Goal: Information Seeking & Learning: Learn about a topic

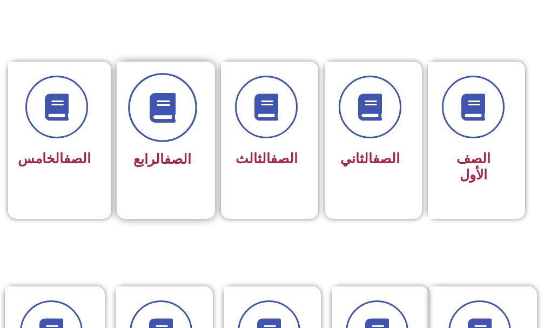
scroll to position [324, 0]
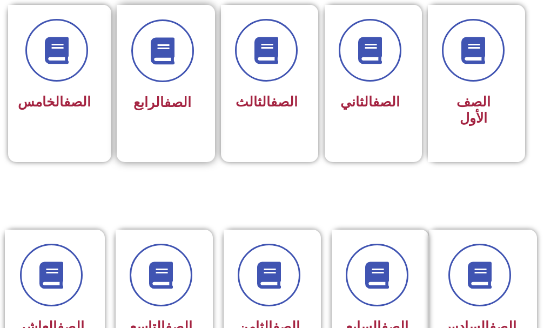
click at [134, 112] on div "الصف الرابع" at bounding box center [162, 103] width 63 height 26
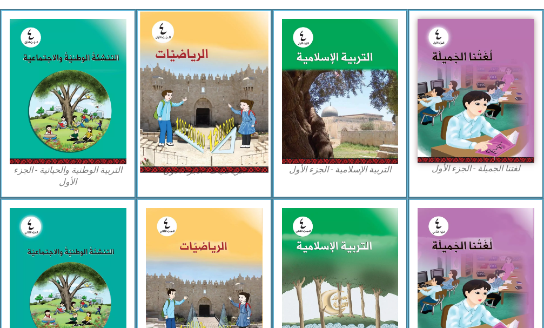
scroll to position [270, 0]
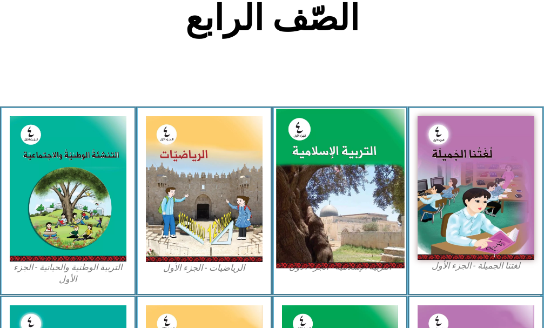
click at [341, 195] on img at bounding box center [340, 188] width 128 height 159
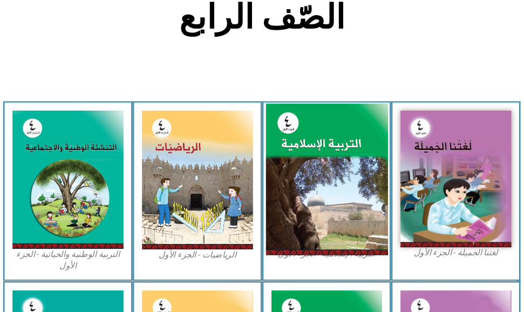
scroll to position [263, 0]
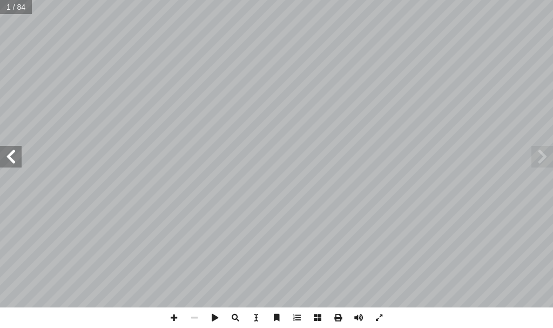
click at [18, 161] on span at bounding box center [11, 157] width 22 height 22
click at [20, 161] on span at bounding box center [11, 157] width 22 height 22
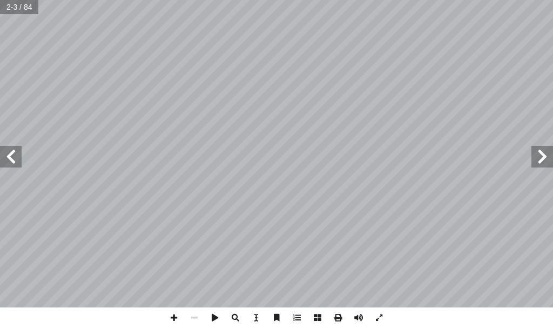
click at [20, 161] on span at bounding box center [11, 157] width 22 height 22
click at [542, 159] on span at bounding box center [542, 157] width 22 height 22
click at [173, 312] on span at bounding box center [174, 317] width 21 height 21
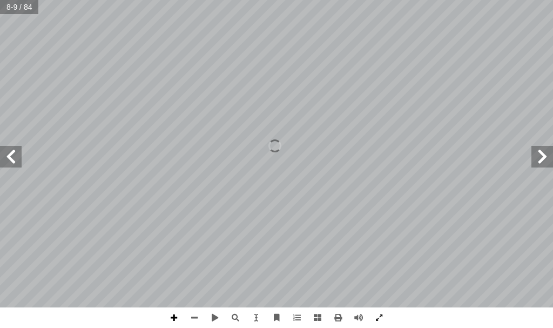
click at [177, 310] on span at bounding box center [174, 317] width 21 height 21
click at [11, 157] on span at bounding box center [11, 157] width 22 height 22
click at [175, 313] on span at bounding box center [174, 317] width 21 height 21
